Goal: Task Accomplishment & Management: Manage account settings

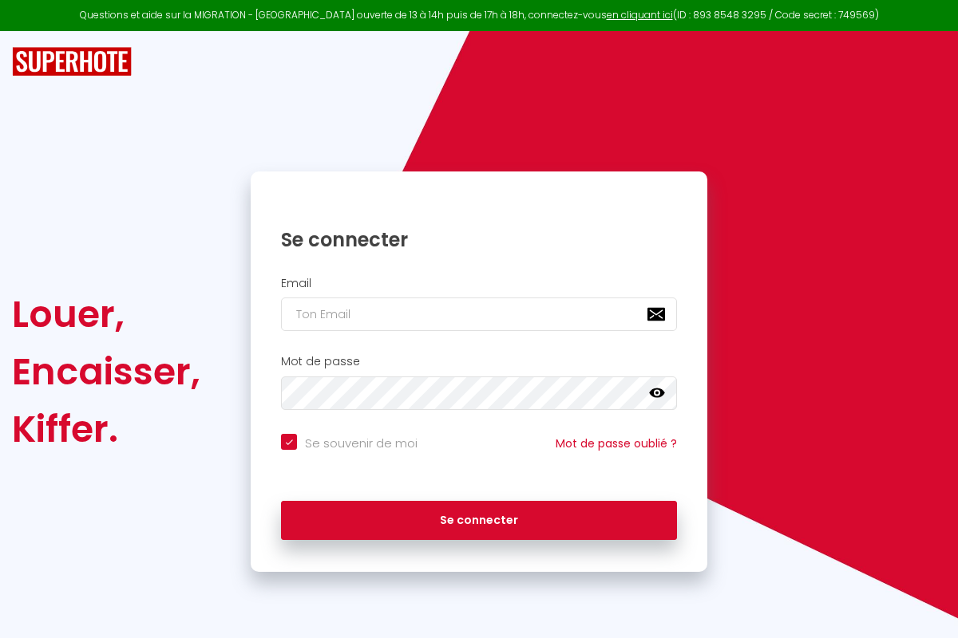
checkbox input "true"
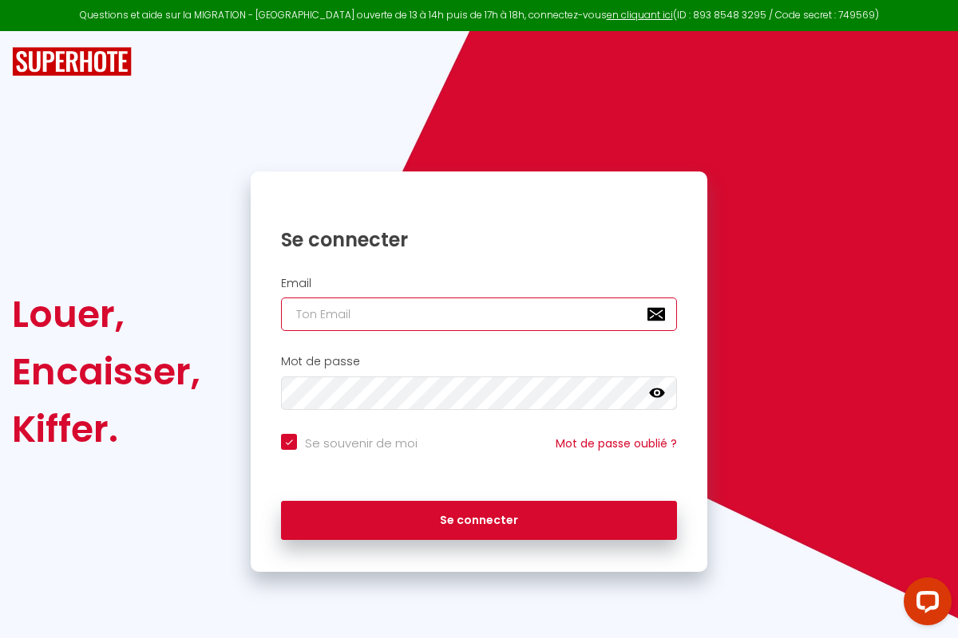
type input "[PERSON_NAME][EMAIL_ADDRESS][PERSON_NAME][DOMAIN_NAME]"
checkbox input "true"
type input "[PERSON_NAME][EMAIL_ADDRESS][PERSON_NAME][DOMAIN_NAME]"
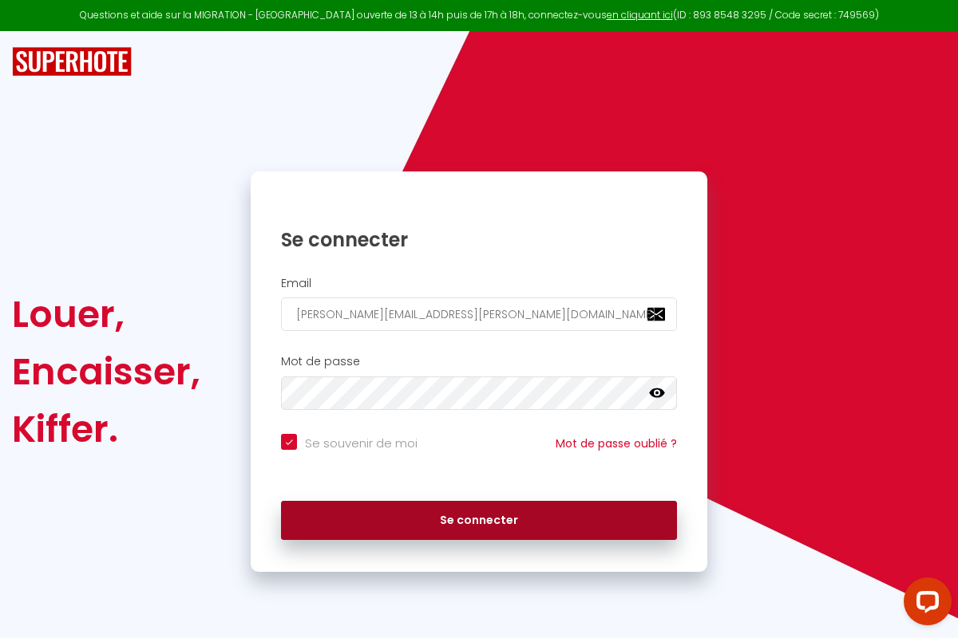
click at [479, 520] on button "Se connecter" at bounding box center [479, 521] width 396 height 40
checkbox input "true"
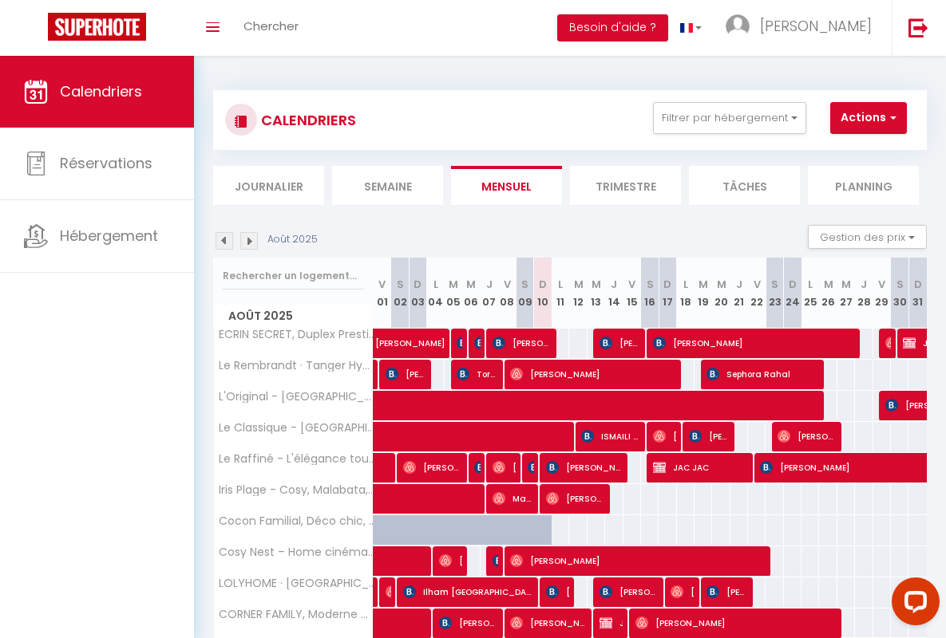
click at [387, 185] on li "Semaine" at bounding box center [387, 185] width 111 height 39
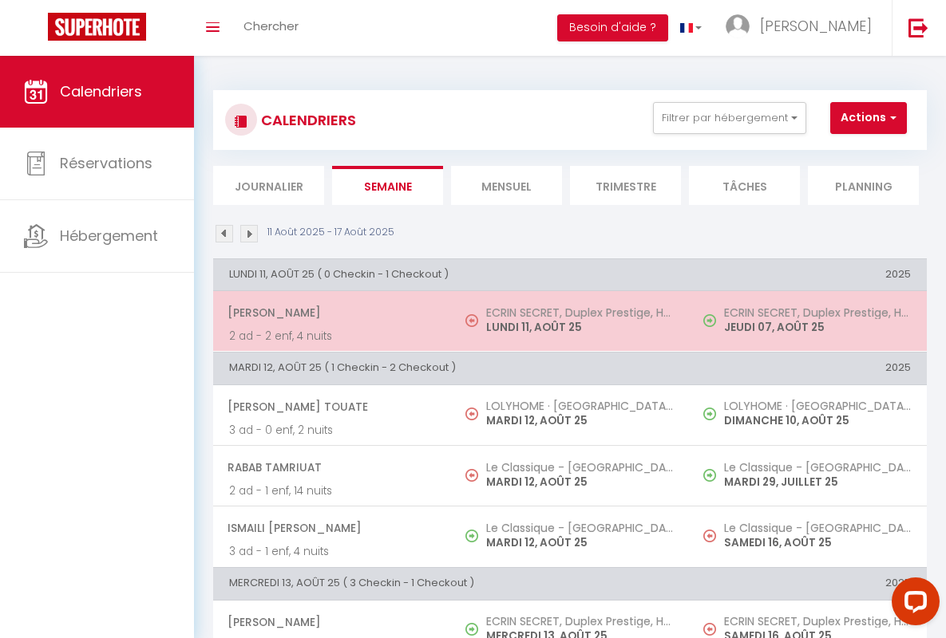
click at [329, 313] on span "[PERSON_NAME]" at bounding box center [330, 313] width 207 height 30
select select "OK"
select select "0"
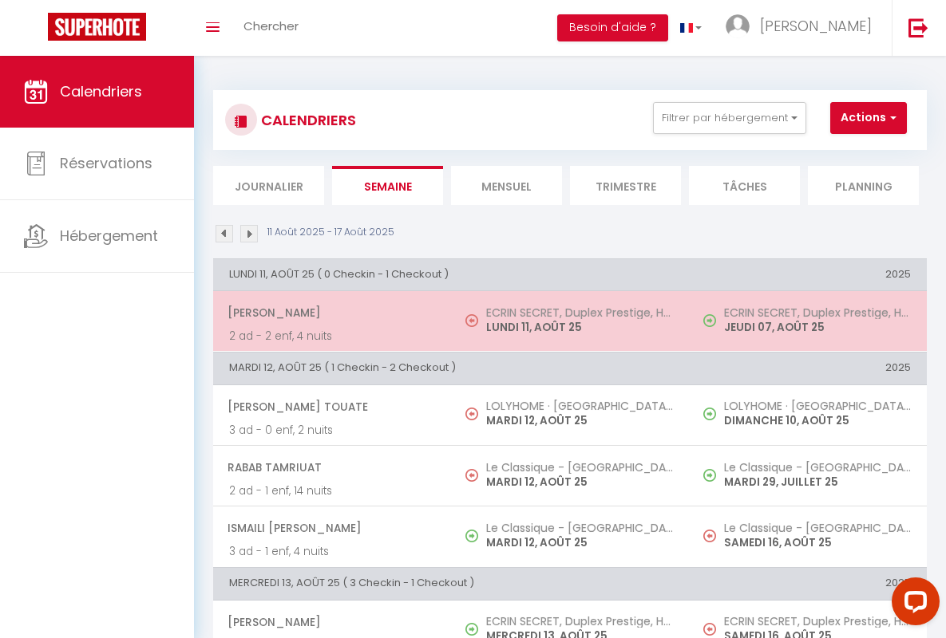
select select "1"
select select
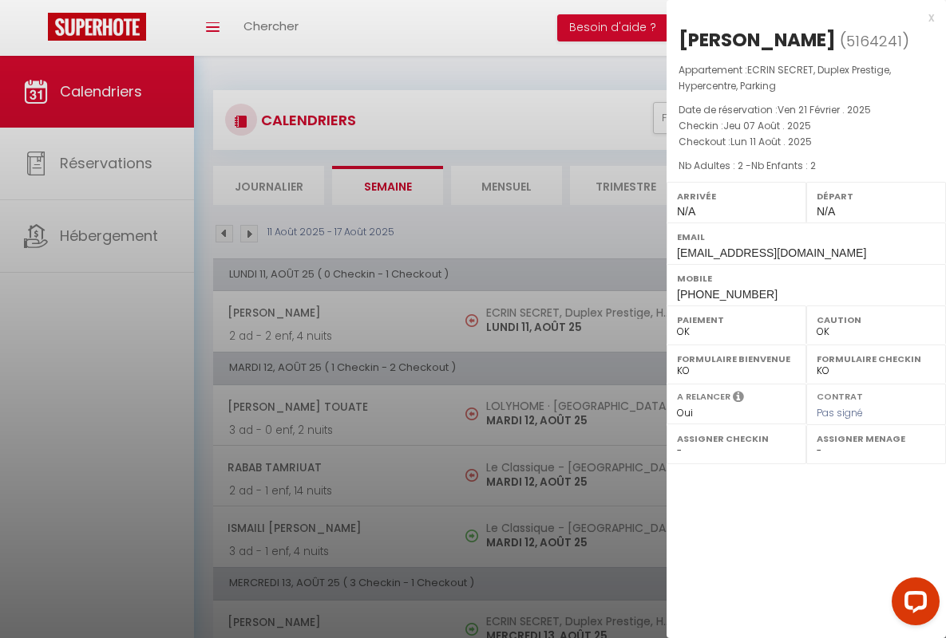
click at [800, 17] on div "x" at bounding box center [799, 17] width 267 height 19
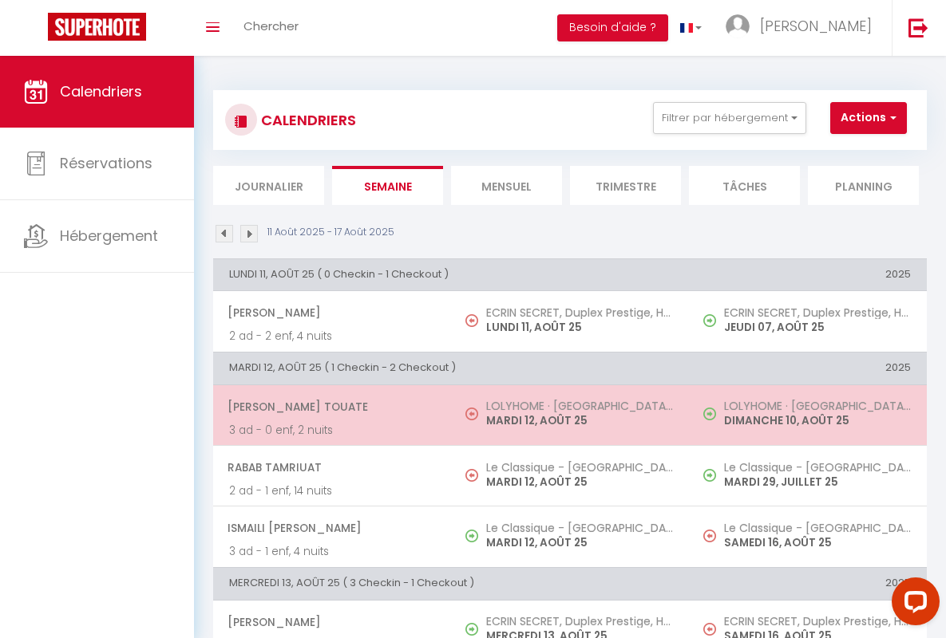
click at [329, 406] on span "[PERSON_NAME] Touate" at bounding box center [330, 407] width 207 height 30
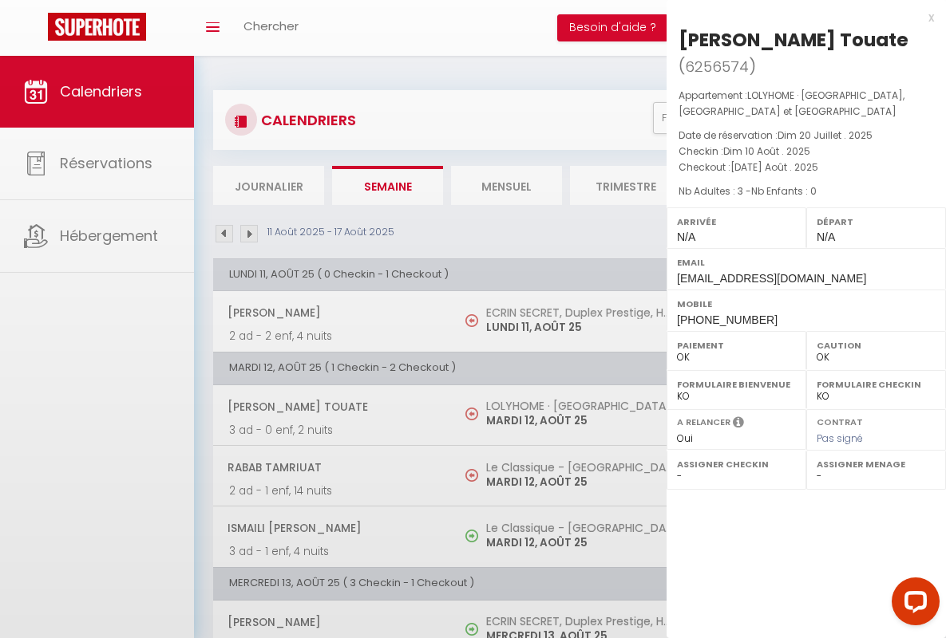
click at [800, 17] on div "x" at bounding box center [799, 17] width 267 height 19
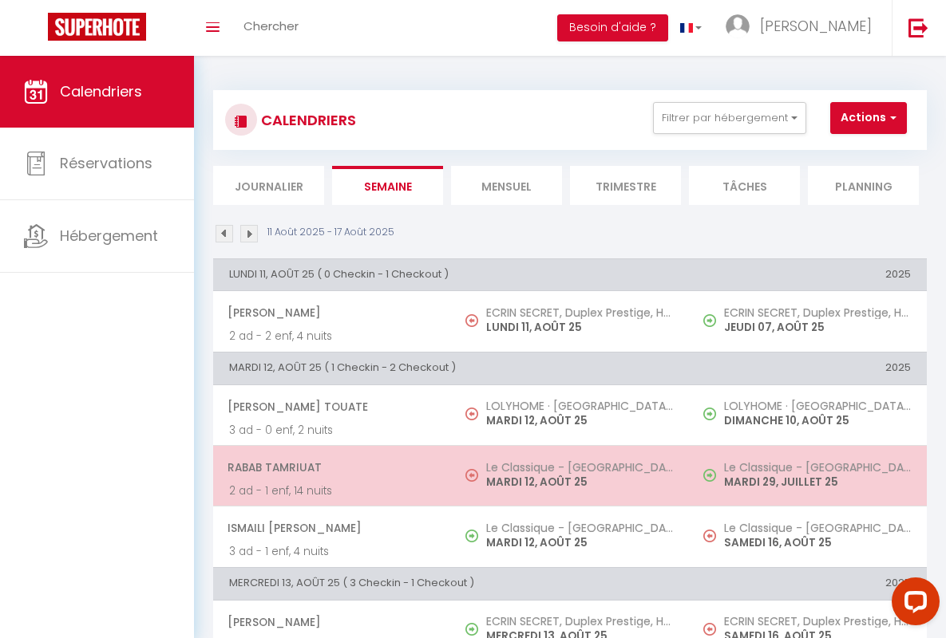
click at [329, 467] on span "rabab tamriuat" at bounding box center [330, 468] width 207 height 30
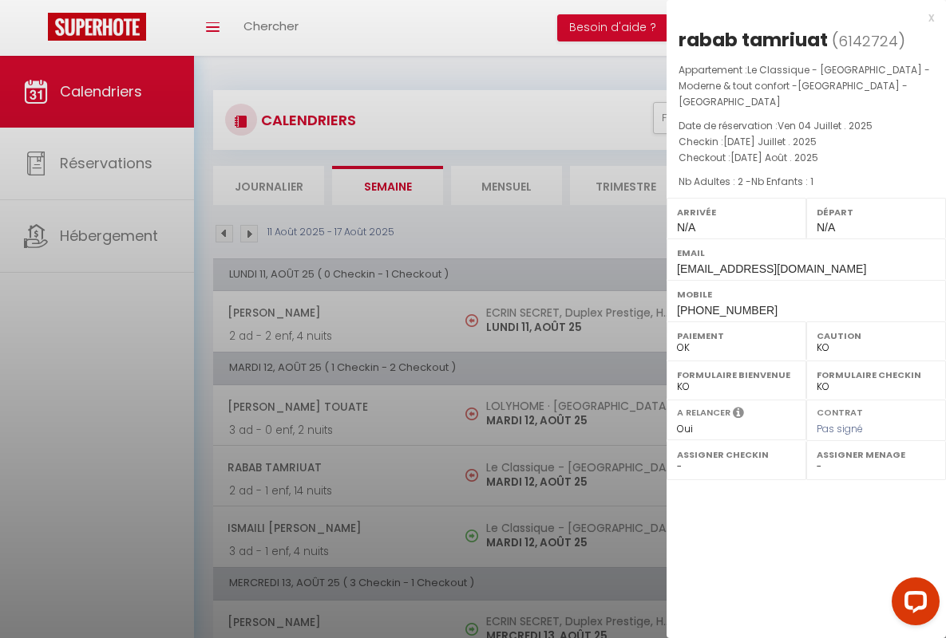
click at [800, 17] on div "x" at bounding box center [799, 17] width 267 height 19
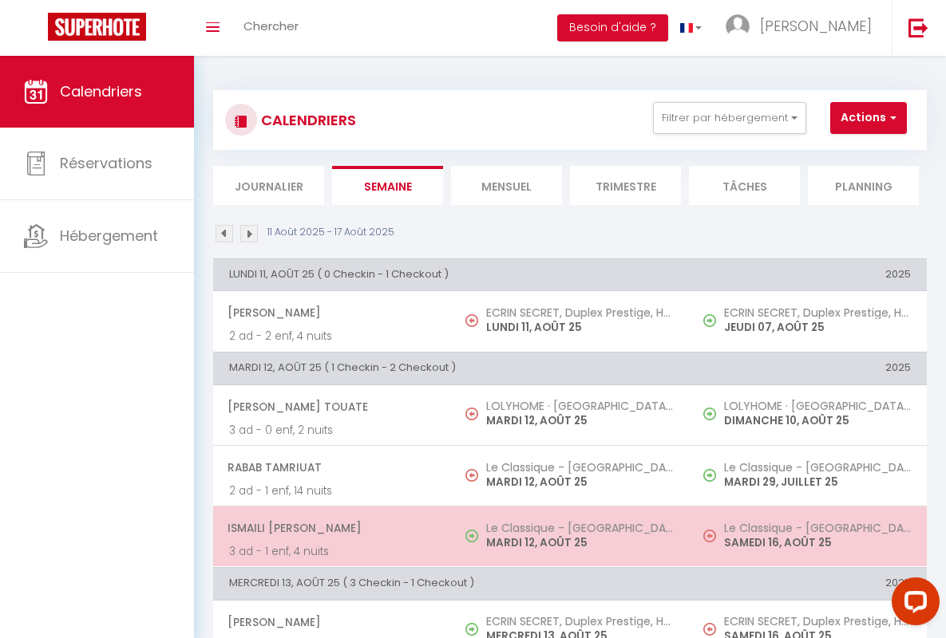
click at [329, 528] on span "ISMAILI [PERSON_NAME]" at bounding box center [330, 528] width 207 height 30
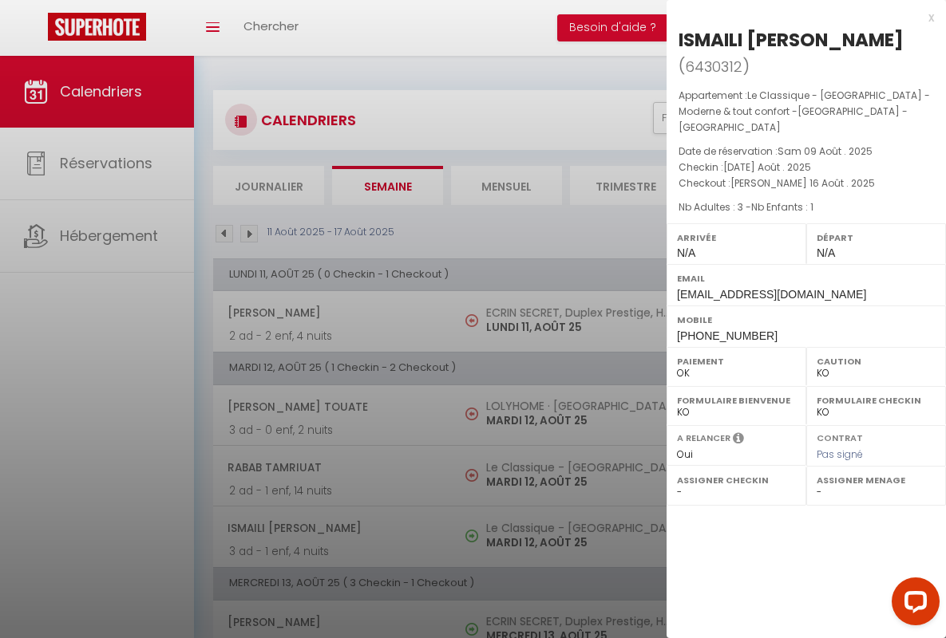
click at [800, 17] on div "x" at bounding box center [799, 17] width 267 height 19
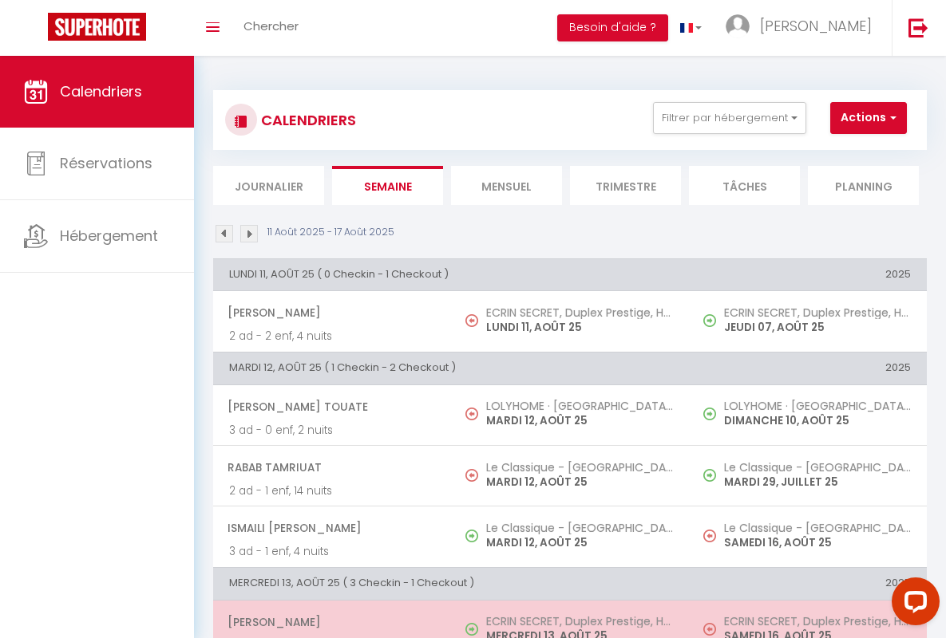
click at [329, 622] on span "[PERSON_NAME]" at bounding box center [330, 622] width 207 height 30
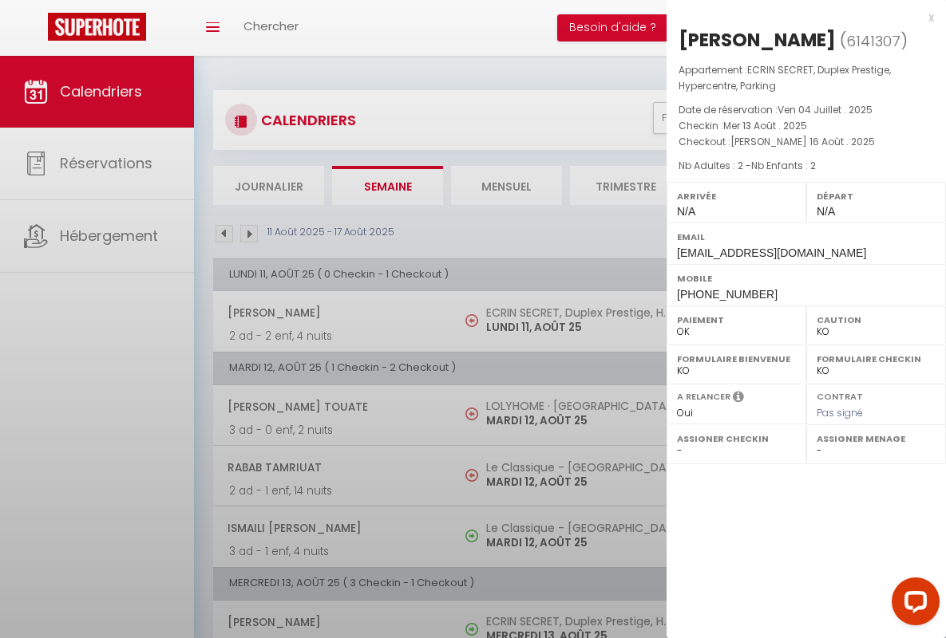
click at [800, 17] on div "x" at bounding box center [799, 17] width 267 height 19
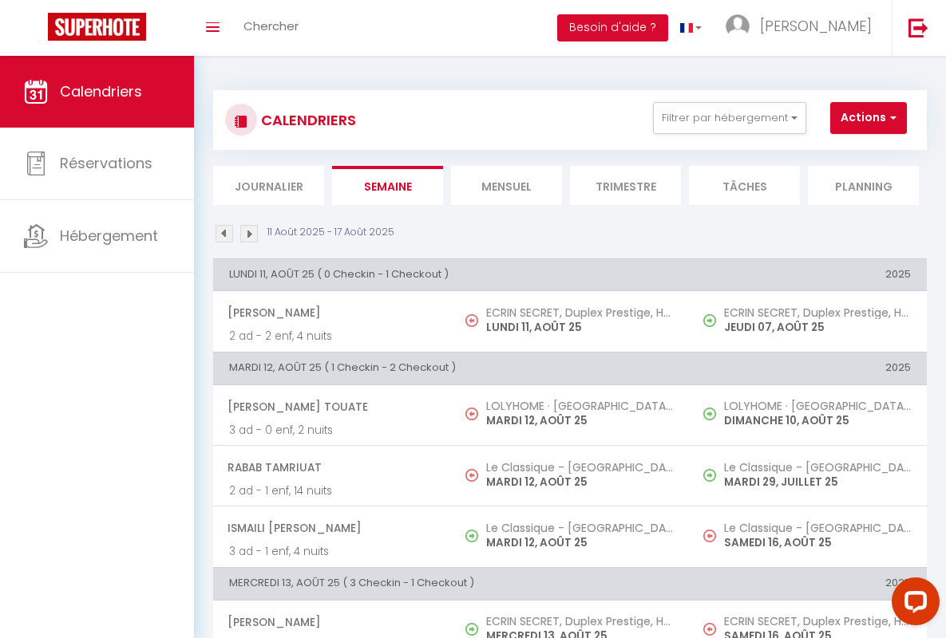
scroll to position [364, 0]
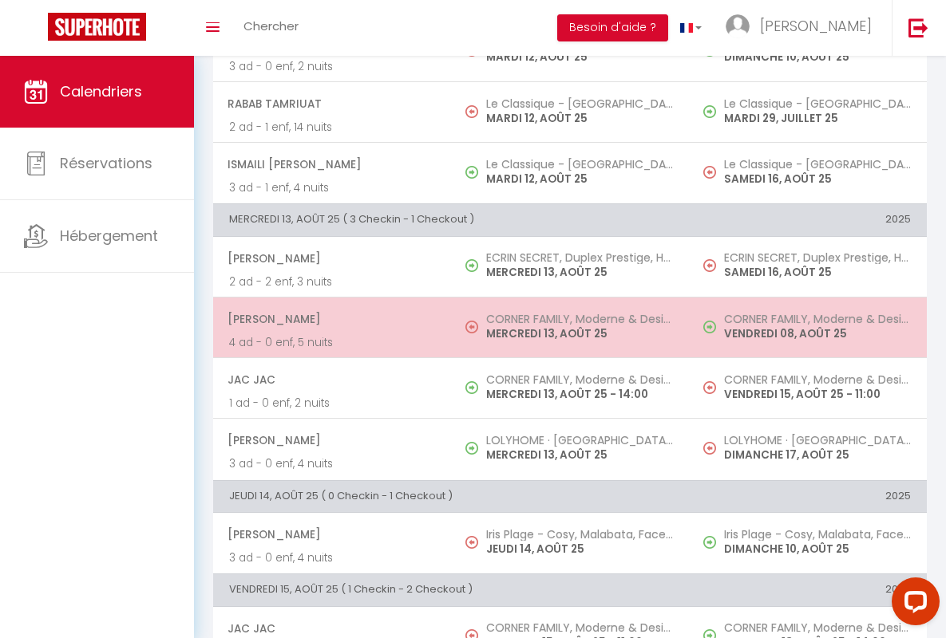
click at [329, 318] on span "[PERSON_NAME]" at bounding box center [330, 319] width 207 height 30
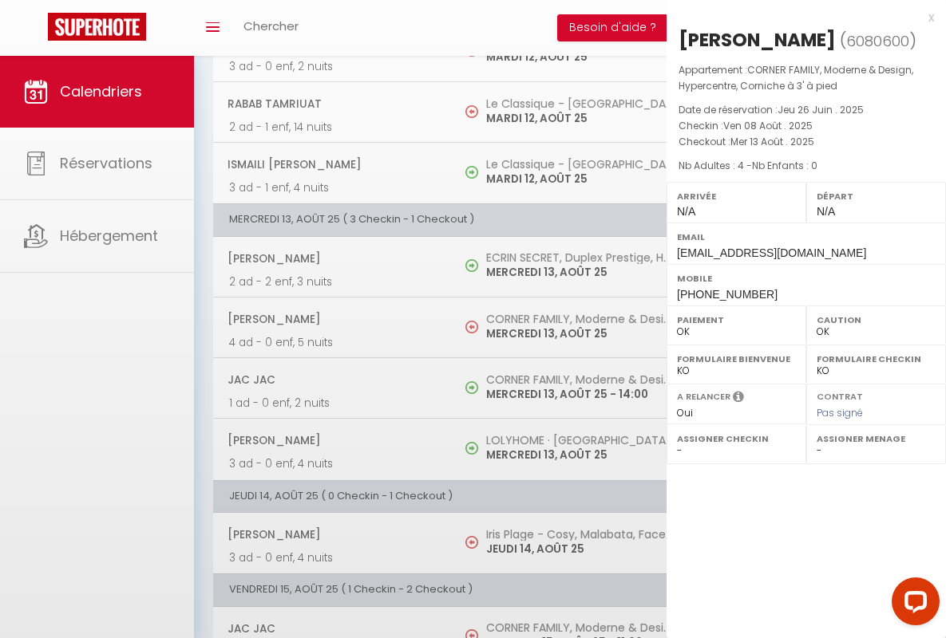
click at [800, 17] on div "x" at bounding box center [799, 17] width 267 height 19
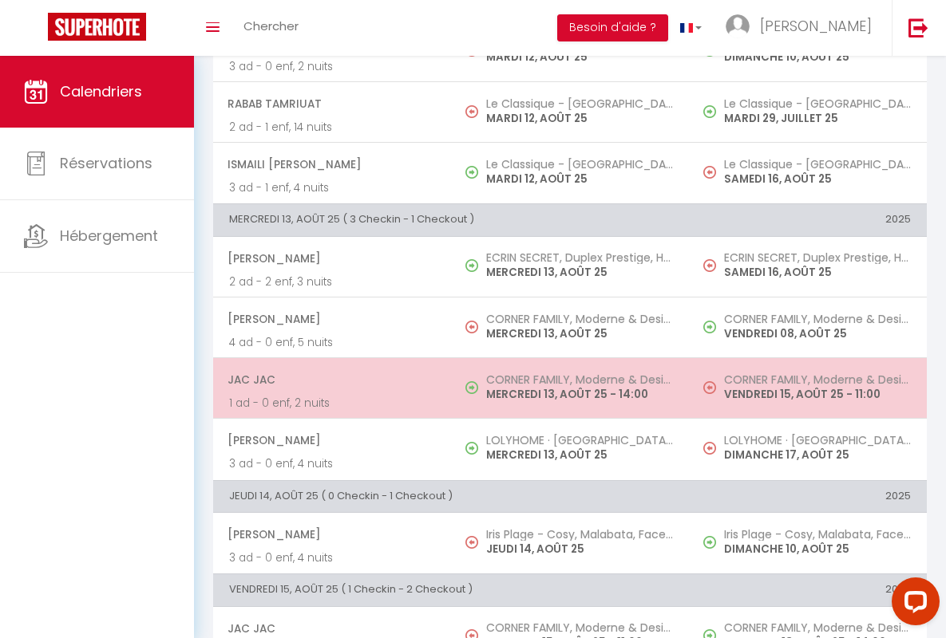
click at [329, 380] on span "JAC JAC" at bounding box center [330, 380] width 207 height 30
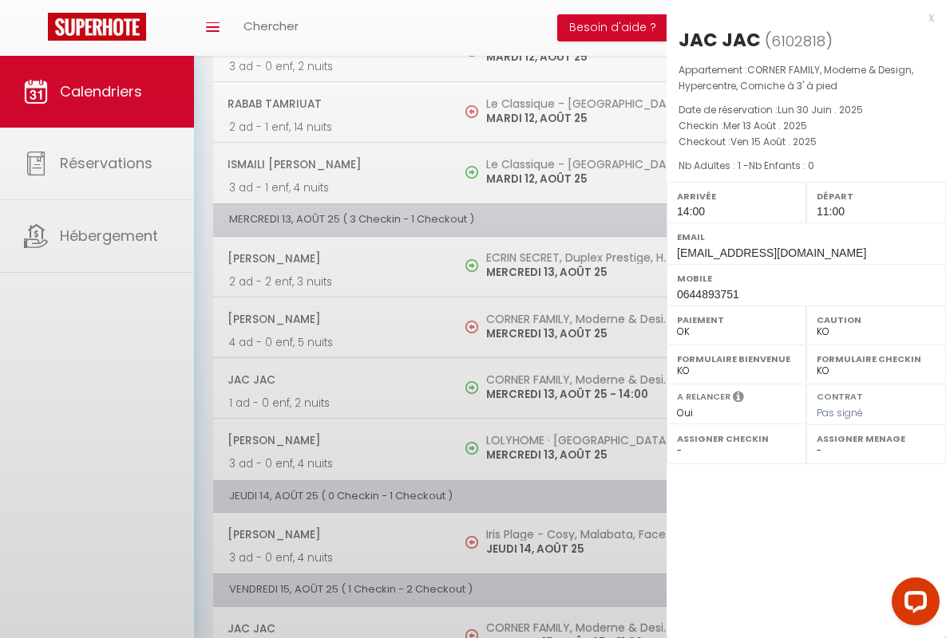
click at [800, 17] on div "x" at bounding box center [799, 17] width 267 height 19
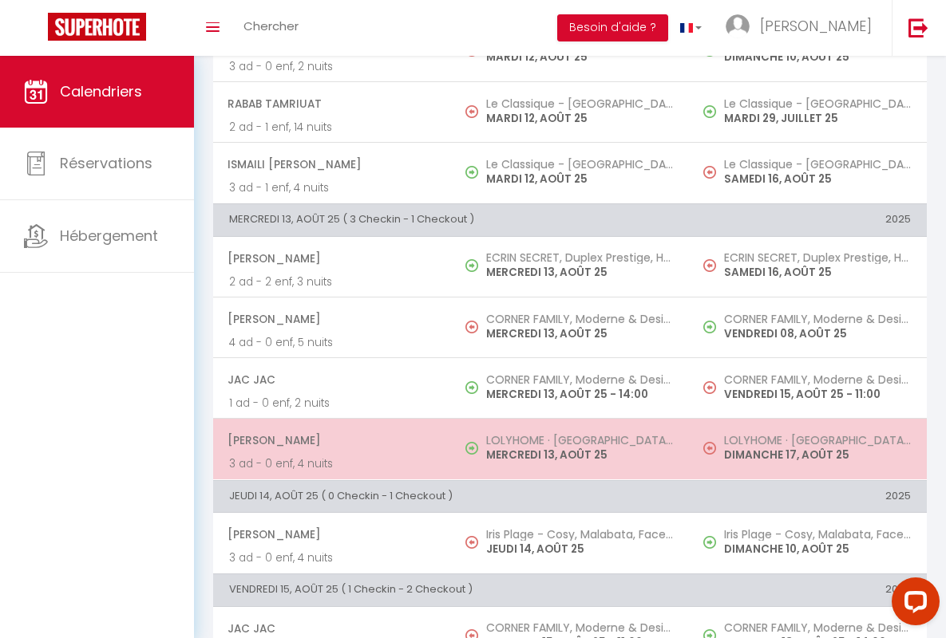
click at [329, 441] on span "[PERSON_NAME]" at bounding box center [330, 440] width 207 height 30
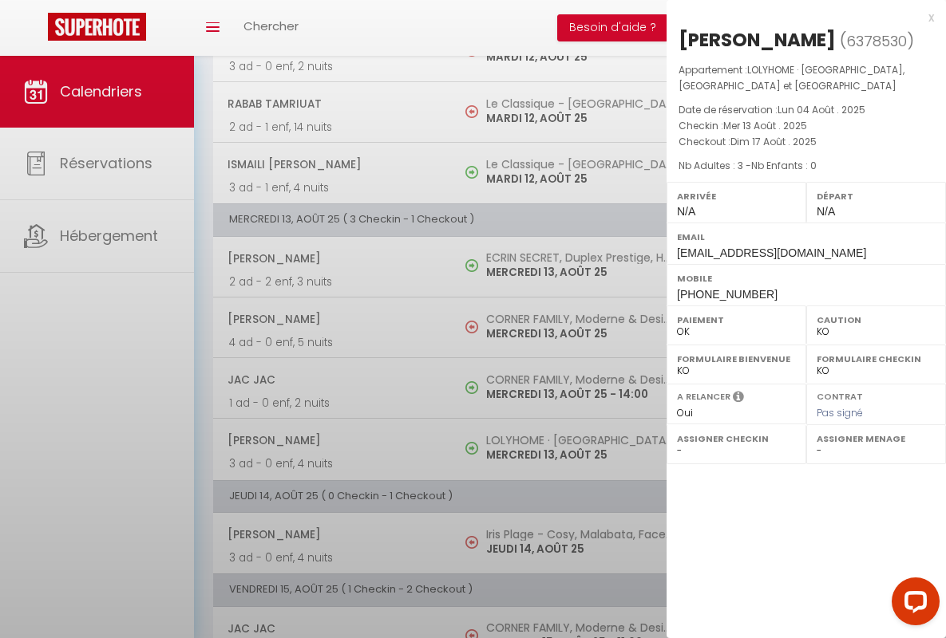
click at [800, 17] on div "x" at bounding box center [799, 17] width 267 height 19
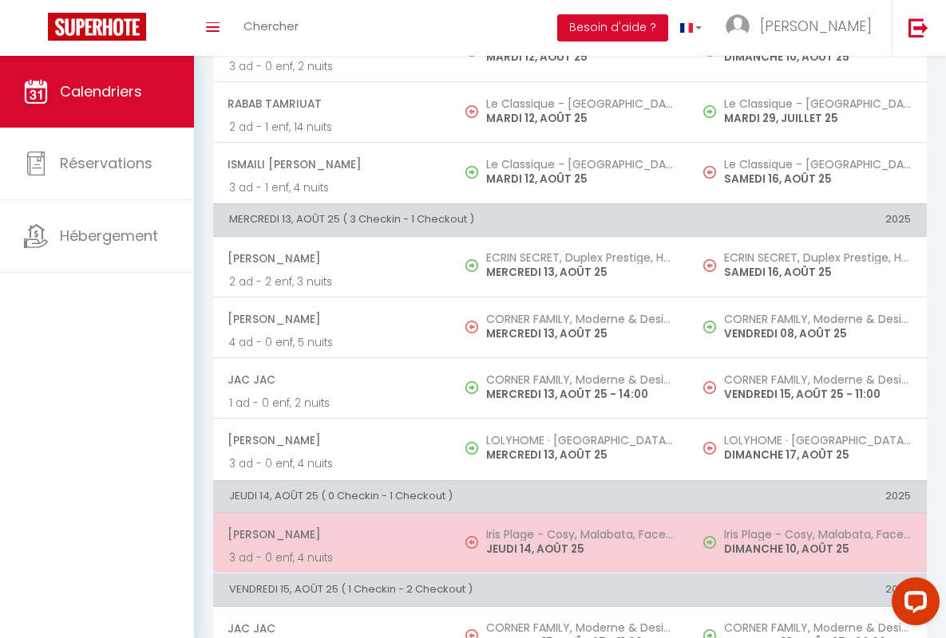
click at [329, 535] on span "[PERSON_NAME]" at bounding box center [330, 535] width 207 height 30
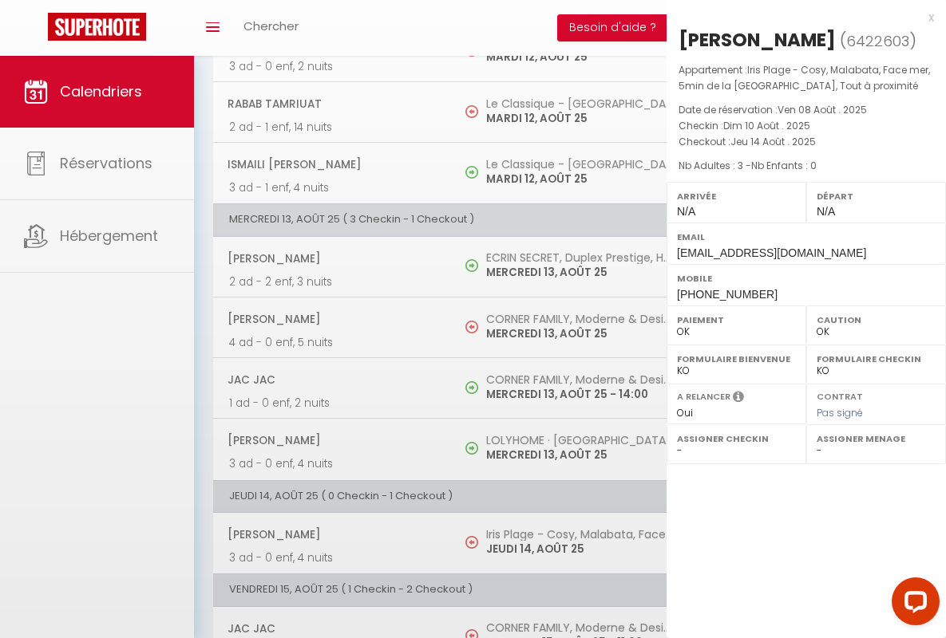
click at [800, 17] on div "x" at bounding box center [799, 17] width 267 height 19
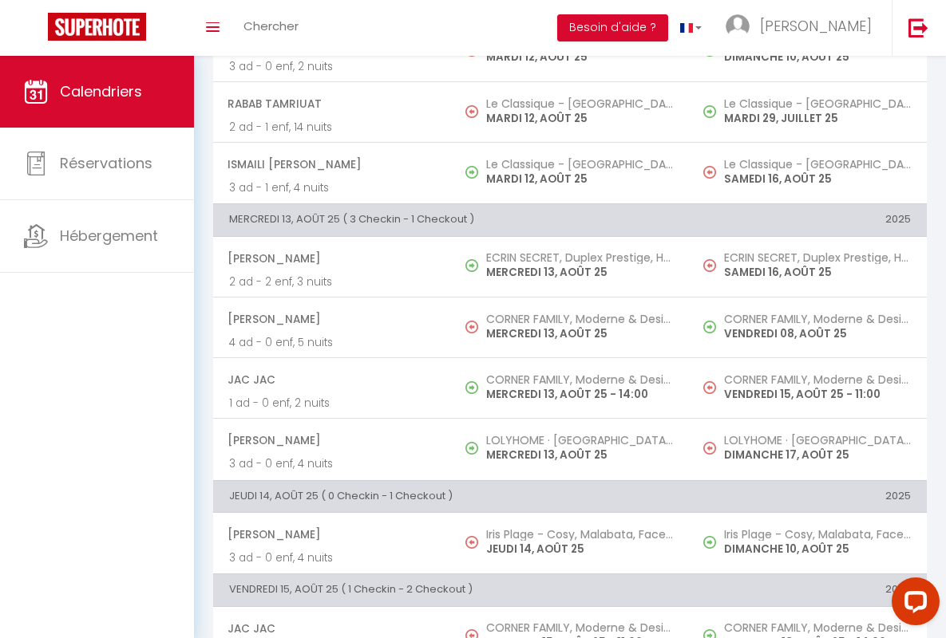
scroll to position [370, 0]
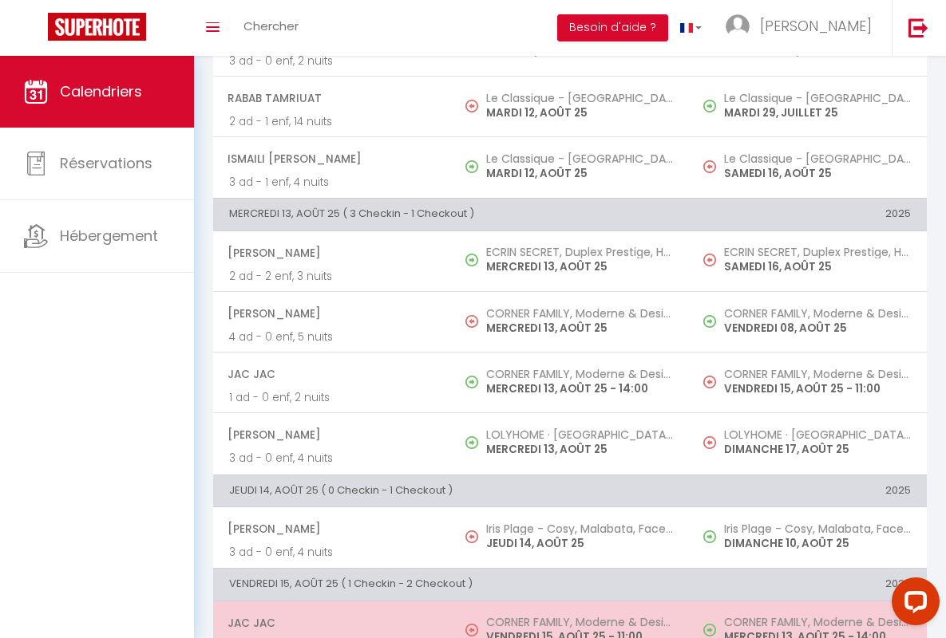
click at [329, 622] on span "JAC JAC" at bounding box center [330, 623] width 207 height 30
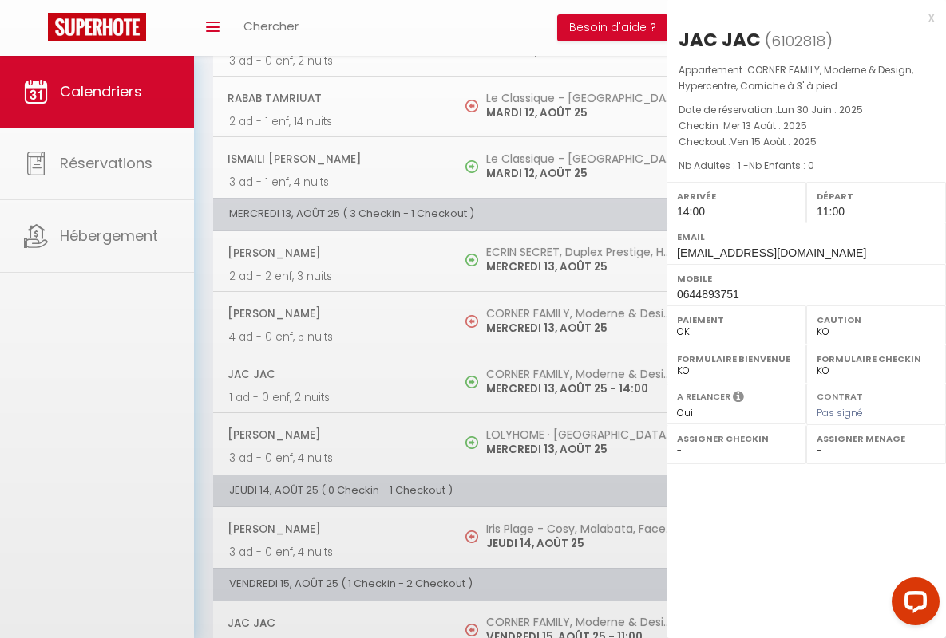
click at [800, 17] on div "x" at bounding box center [799, 17] width 267 height 19
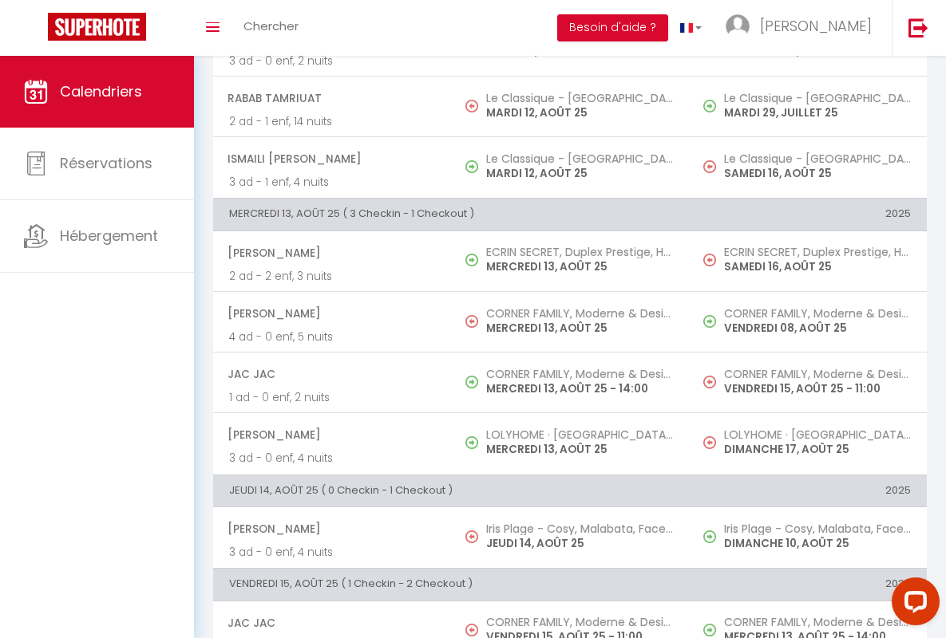
scroll to position [734, 0]
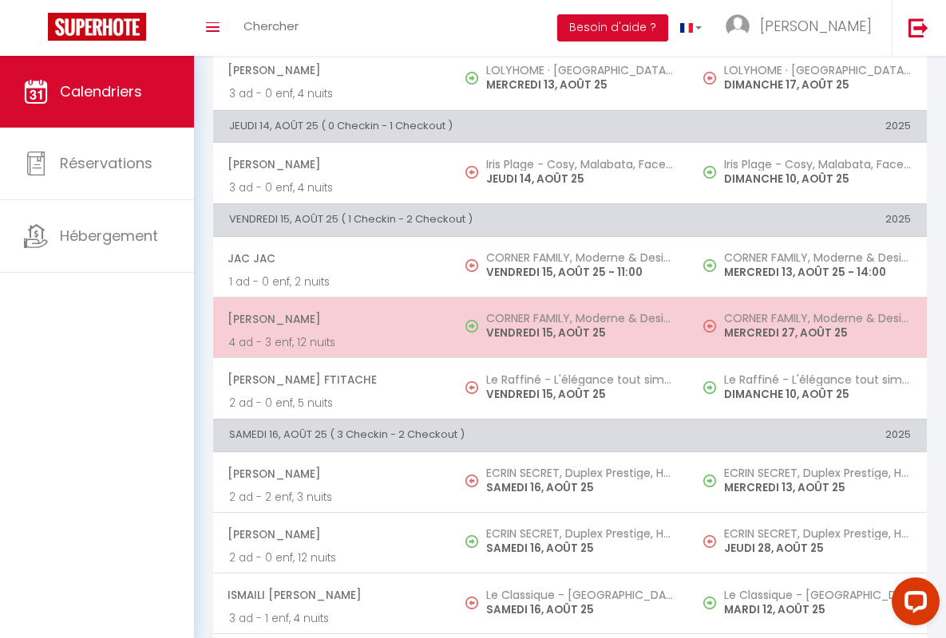
click at [329, 318] on span "[PERSON_NAME]" at bounding box center [330, 319] width 207 height 30
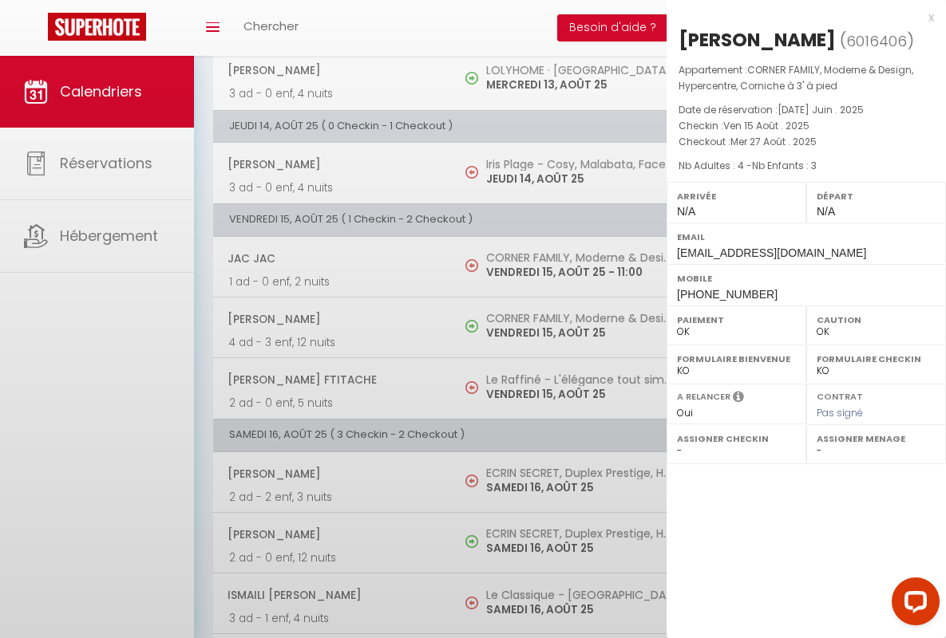
click at [800, 17] on div "x" at bounding box center [799, 17] width 267 height 19
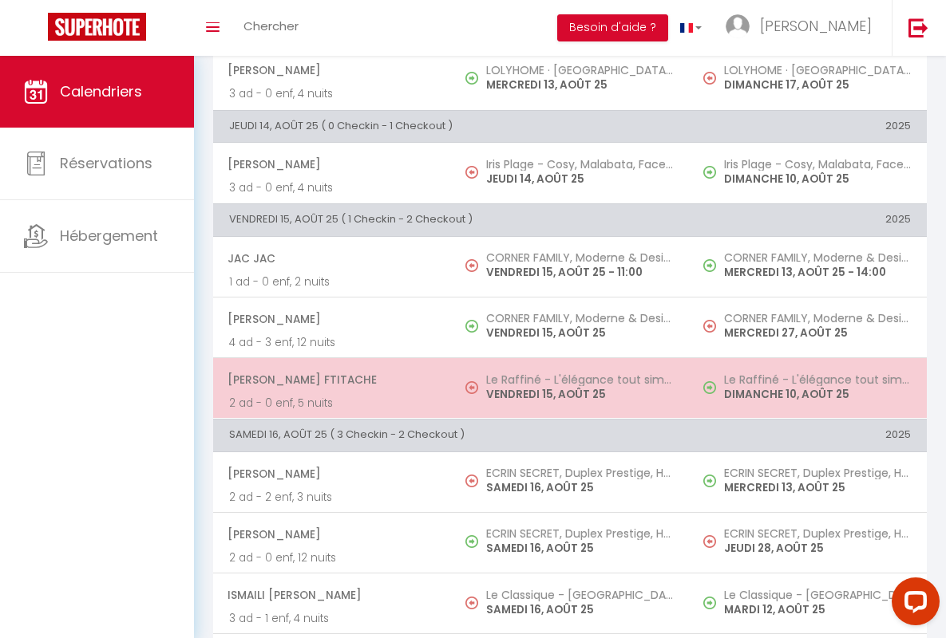
click at [329, 380] on span "[PERSON_NAME] Ftitache" at bounding box center [330, 380] width 207 height 30
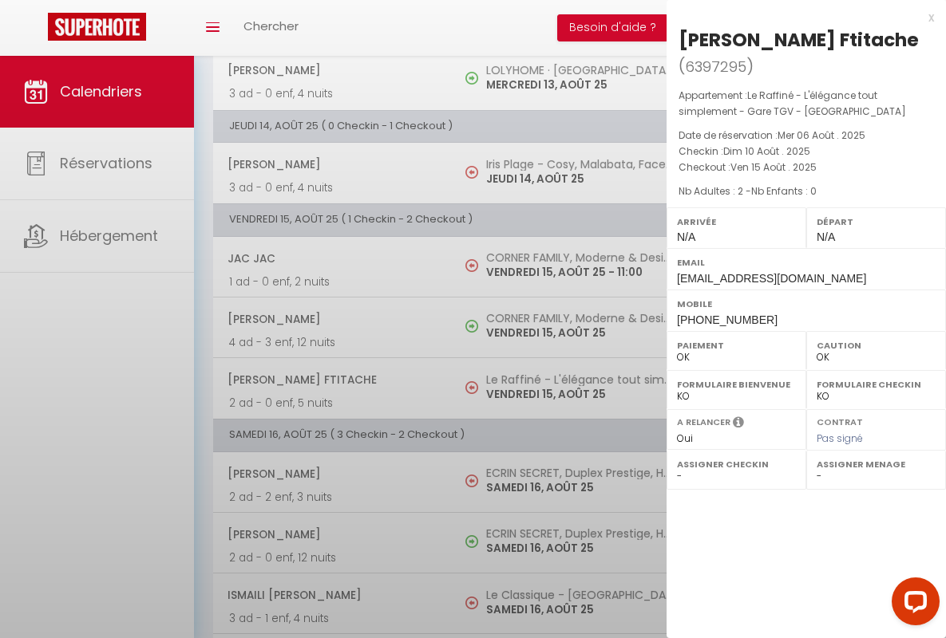
click at [800, 17] on div "x" at bounding box center [799, 17] width 267 height 19
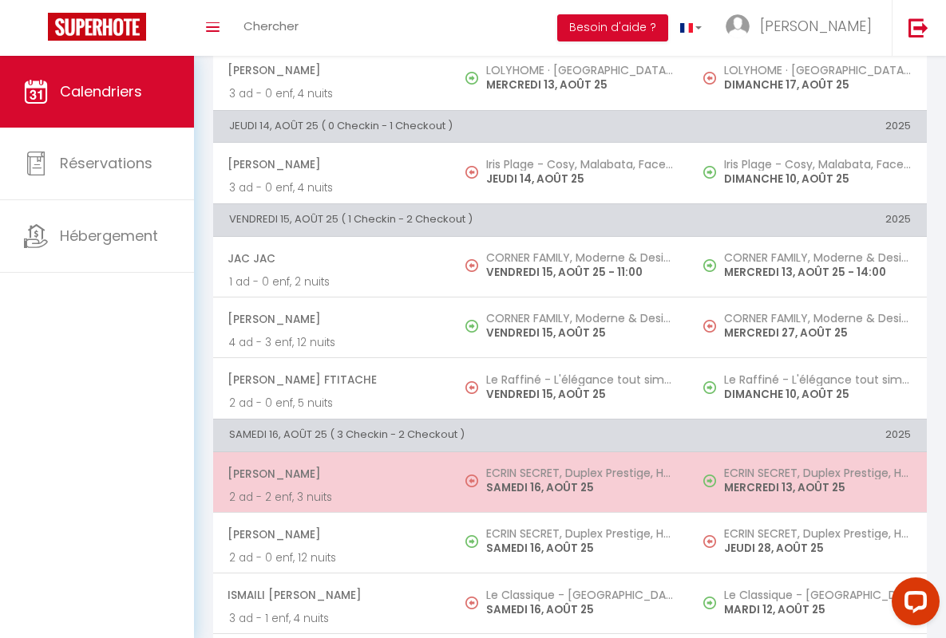
click at [329, 473] on span "[PERSON_NAME]" at bounding box center [330, 474] width 207 height 30
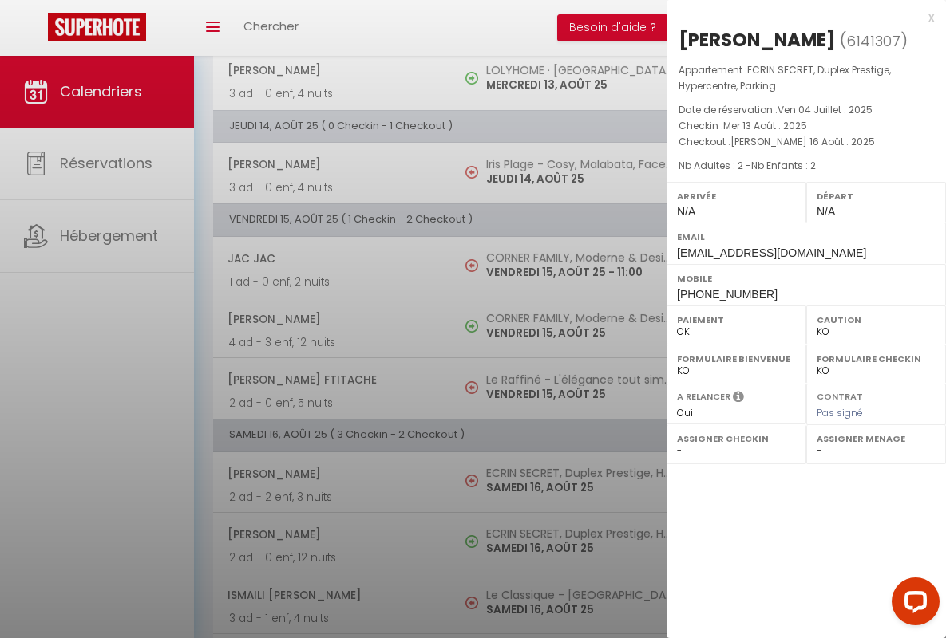
click at [800, 17] on div "x" at bounding box center [799, 17] width 267 height 19
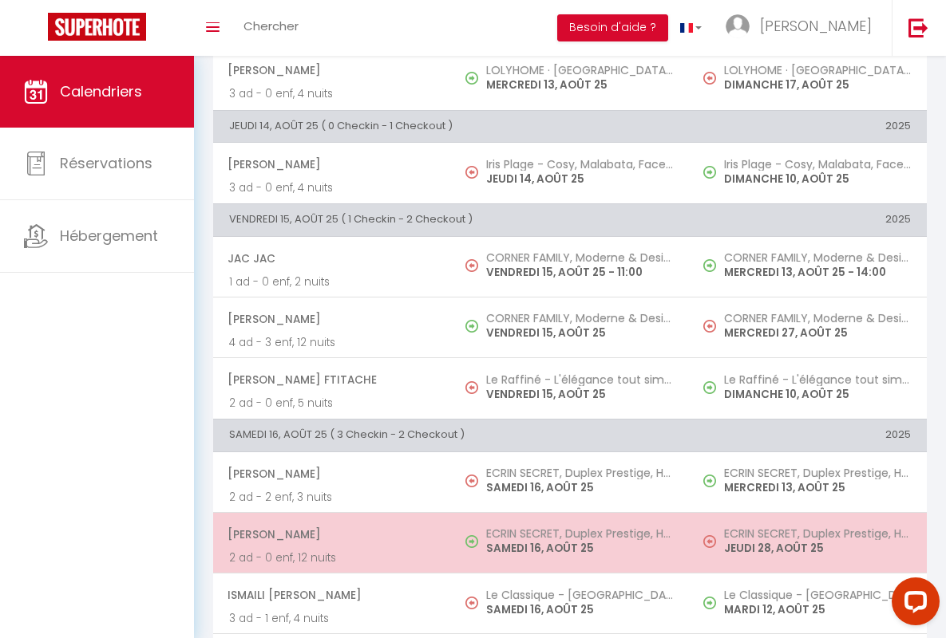
click at [329, 534] on span "[PERSON_NAME]" at bounding box center [330, 535] width 207 height 30
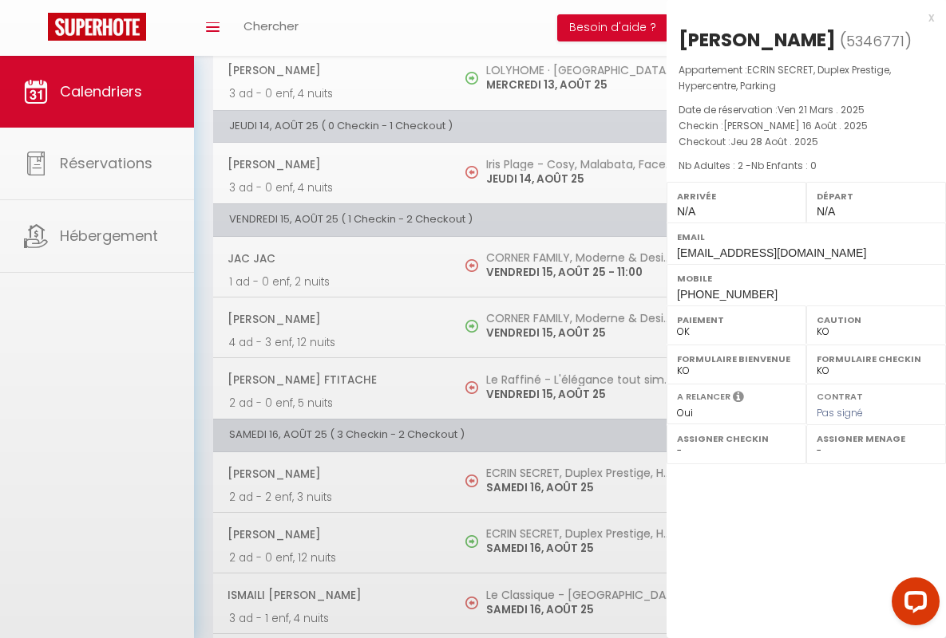
click at [800, 17] on div "x" at bounding box center [799, 17] width 267 height 19
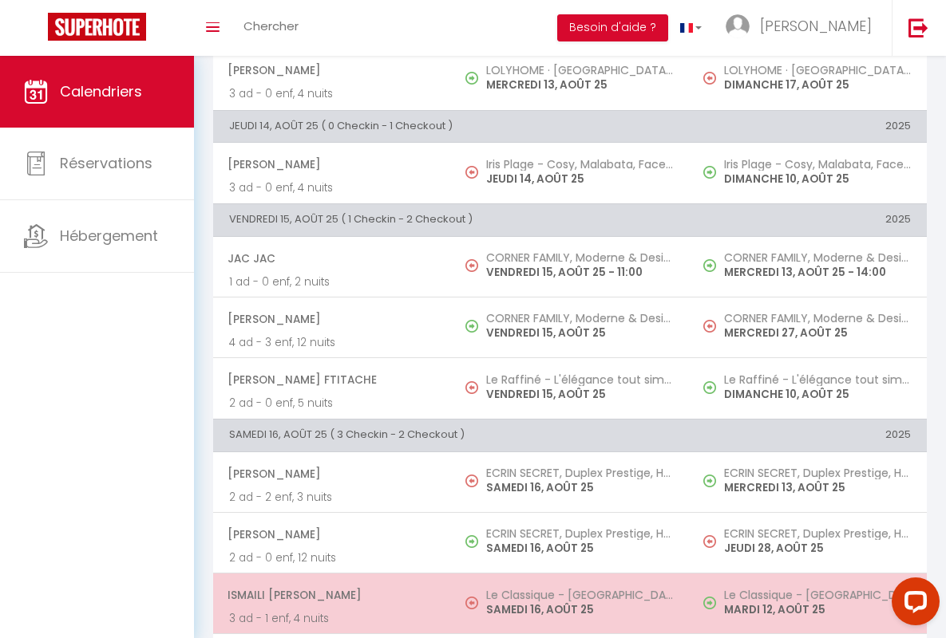
click at [329, 595] on span "ISMAILI [PERSON_NAME]" at bounding box center [330, 595] width 207 height 30
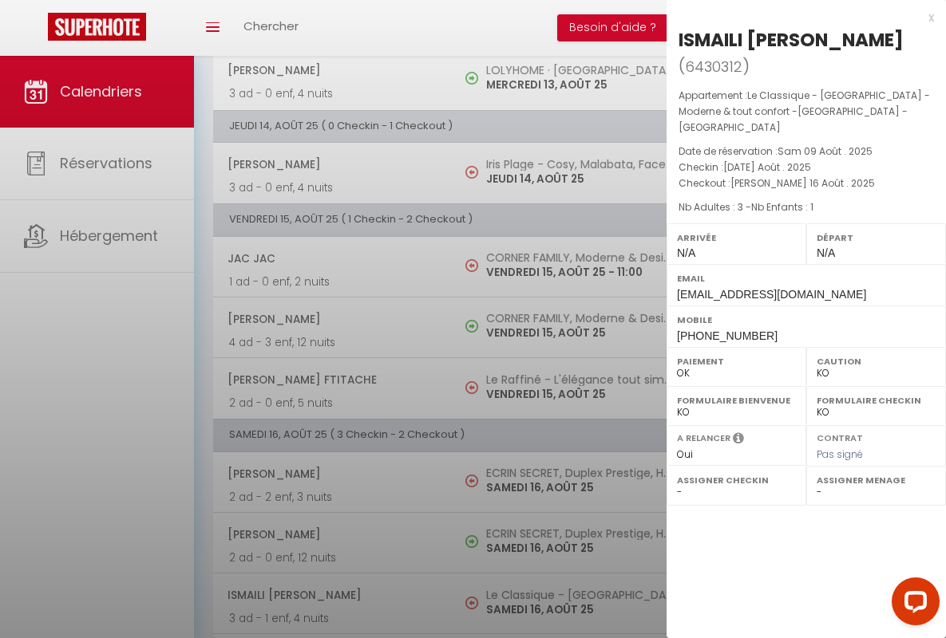
click at [800, 17] on div "x" at bounding box center [799, 17] width 267 height 19
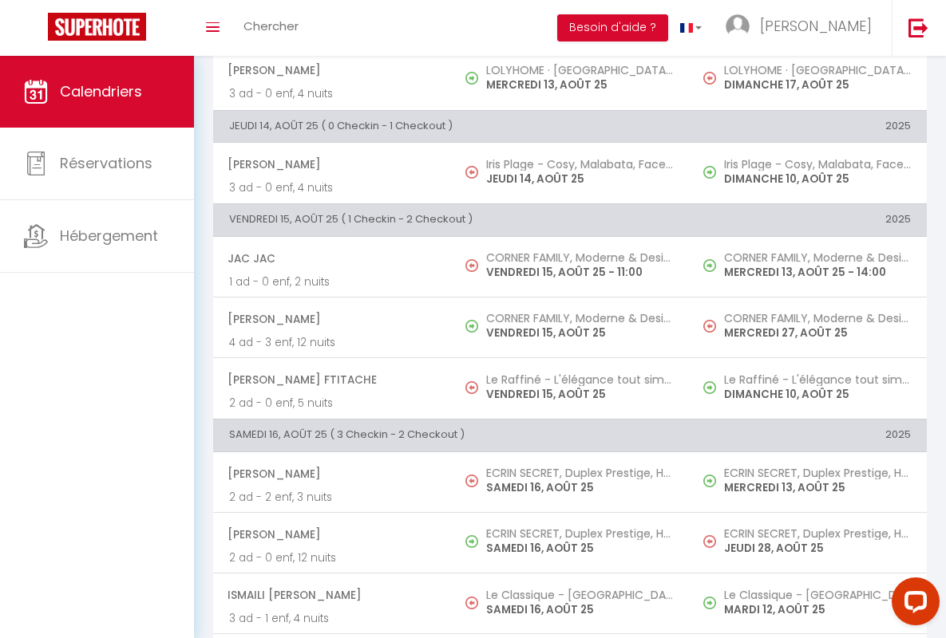
scroll to position [1038, 0]
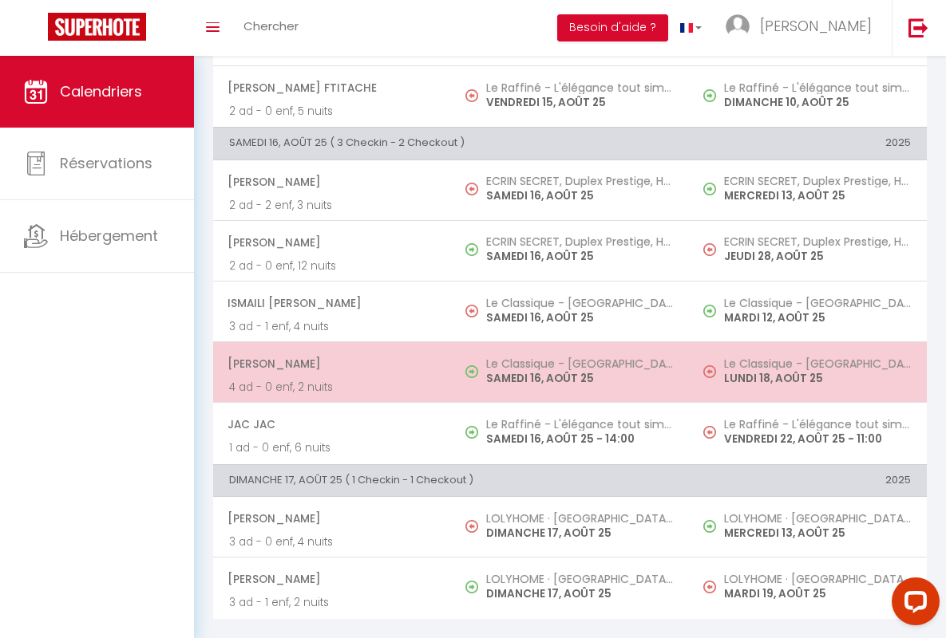
click at [329, 352] on span "[PERSON_NAME]" at bounding box center [330, 364] width 207 height 30
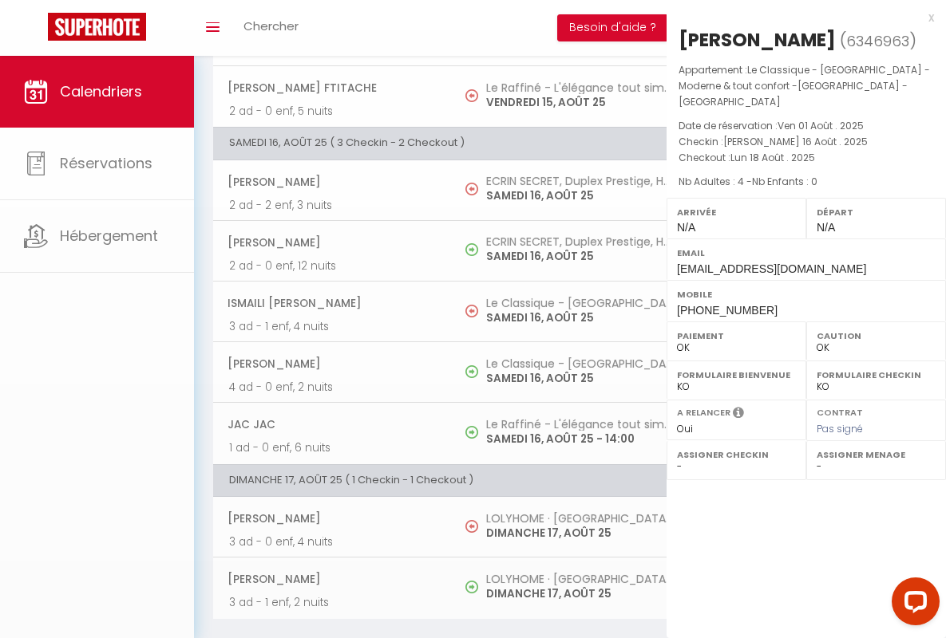
click at [800, 17] on div "x" at bounding box center [799, 17] width 267 height 19
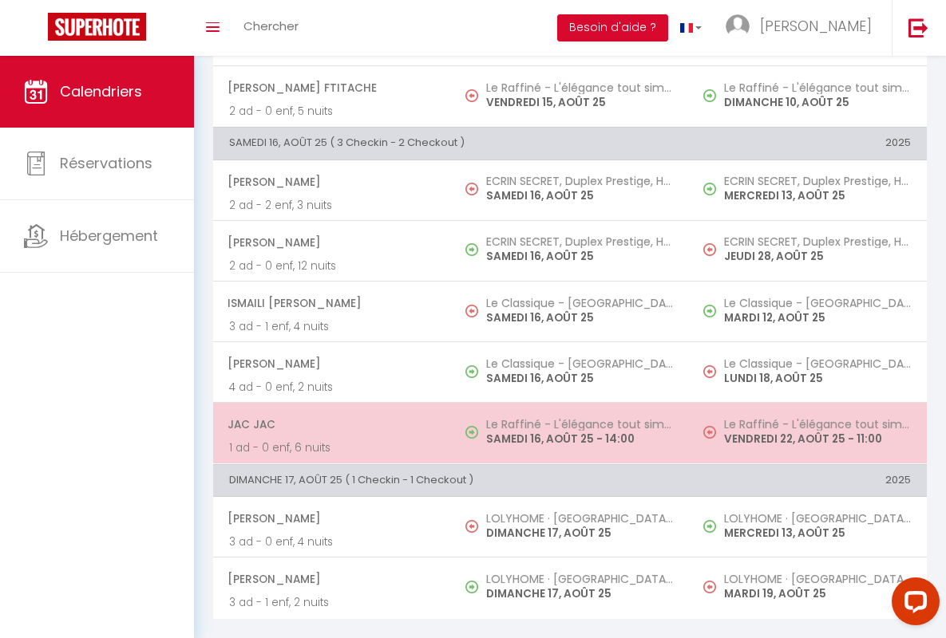
click at [329, 413] on span "JAC JAC" at bounding box center [330, 424] width 207 height 30
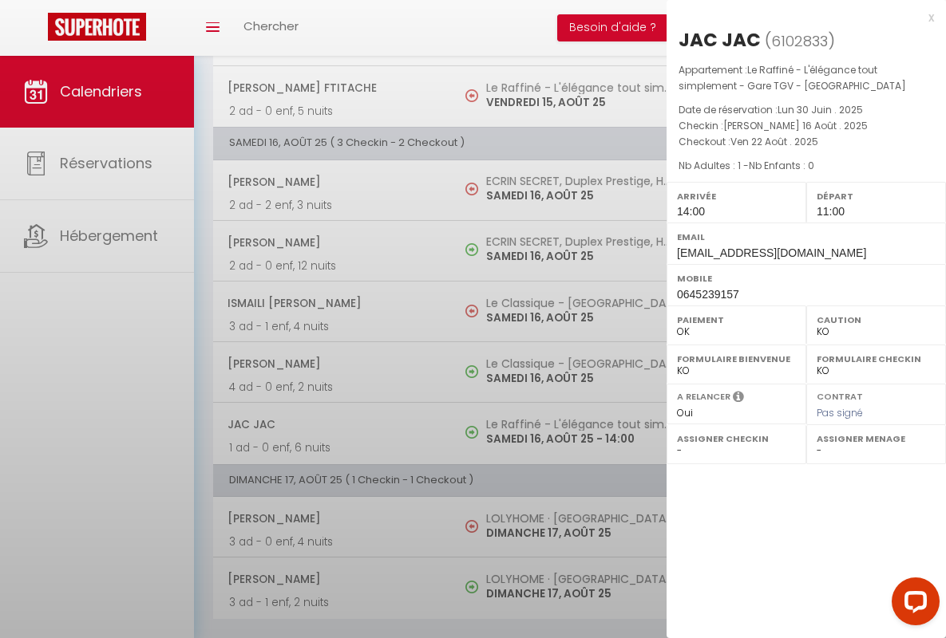
click at [800, 17] on div "x" at bounding box center [799, 17] width 267 height 19
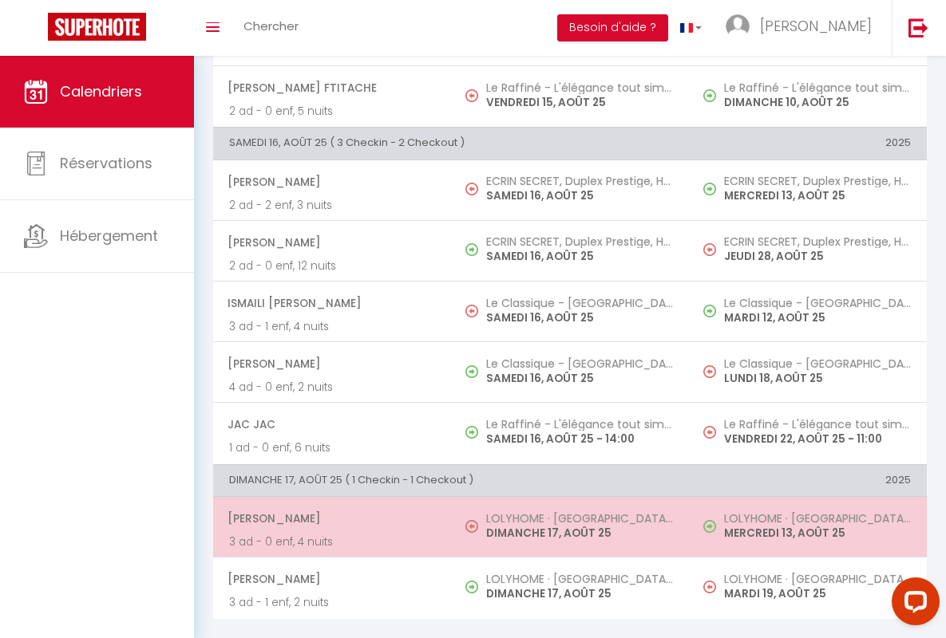
click at [329, 507] on span "[PERSON_NAME]" at bounding box center [330, 519] width 207 height 30
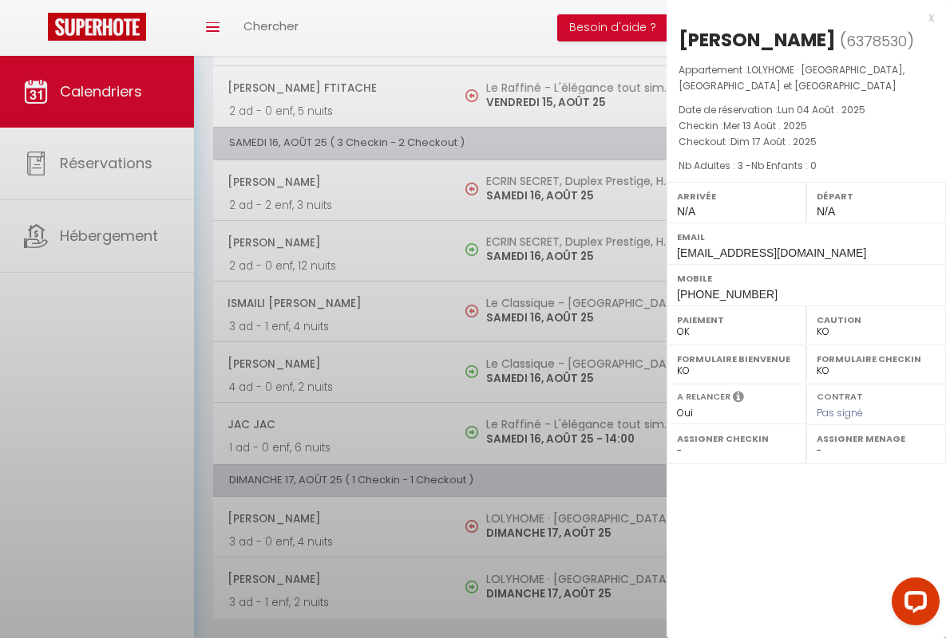
click at [800, 17] on div "x" at bounding box center [799, 17] width 267 height 19
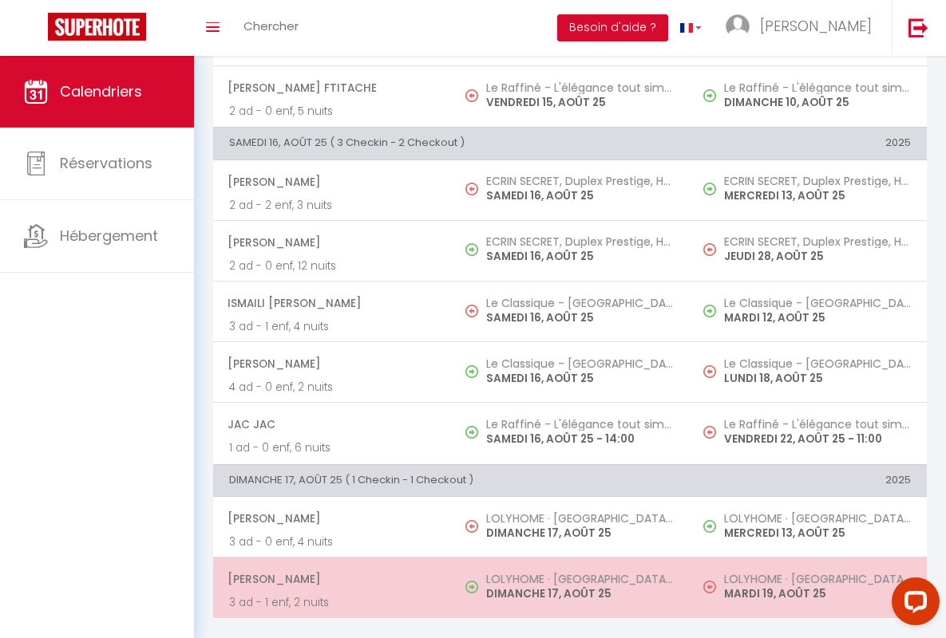
click at [329, 567] on span "[PERSON_NAME]" at bounding box center [330, 579] width 207 height 30
select select "OK"
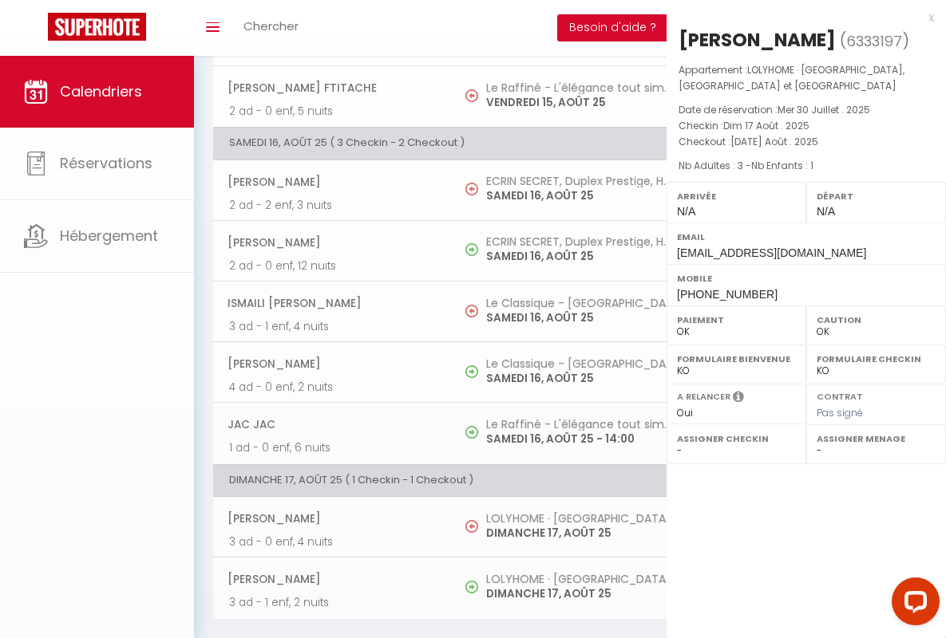
click at [800, 17] on div "x" at bounding box center [799, 17] width 267 height 19
